Goal: Task Accomplishment & Management: Use online tool/utility

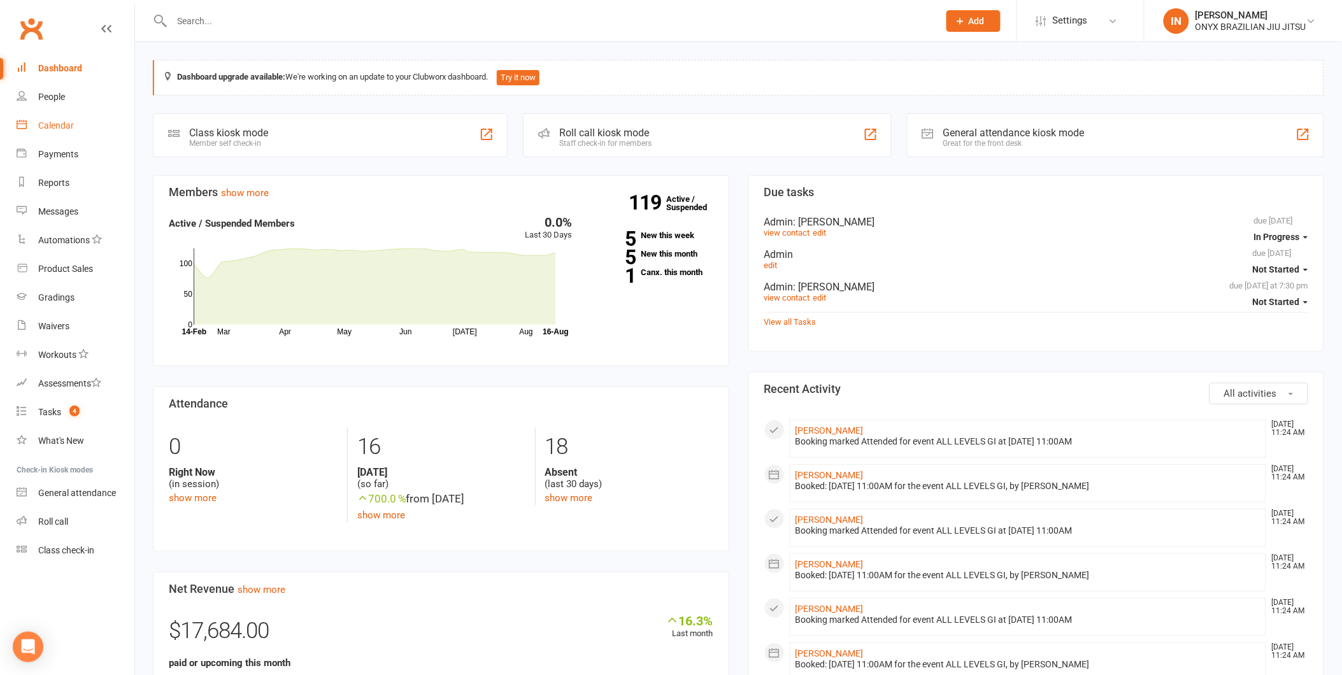
click at [52, 129] on div "Calendar" at bounding box center [56, 125] width 36 height 10
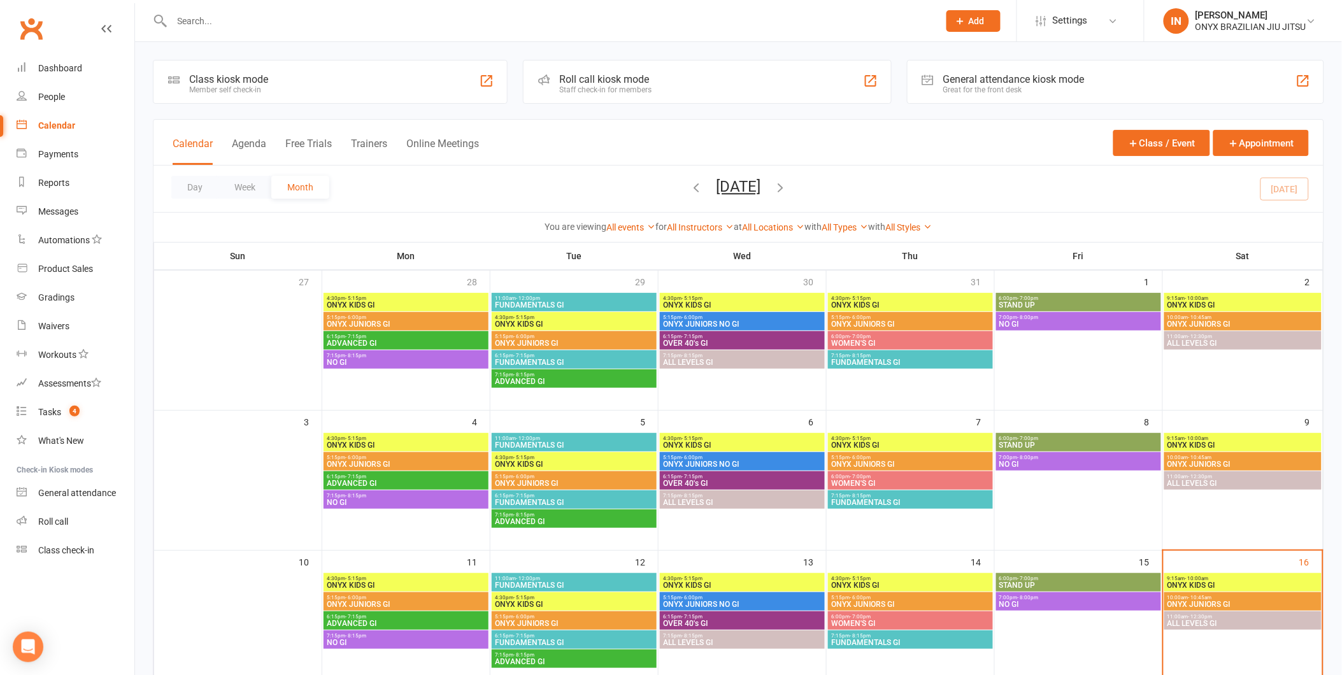
click at [676, 100] on div "Roll call kiosk mode Staff check-in for members" at bounding box center [707, 82] width 368 height 44
